Goal: Find specific page/section: Find specific page/section

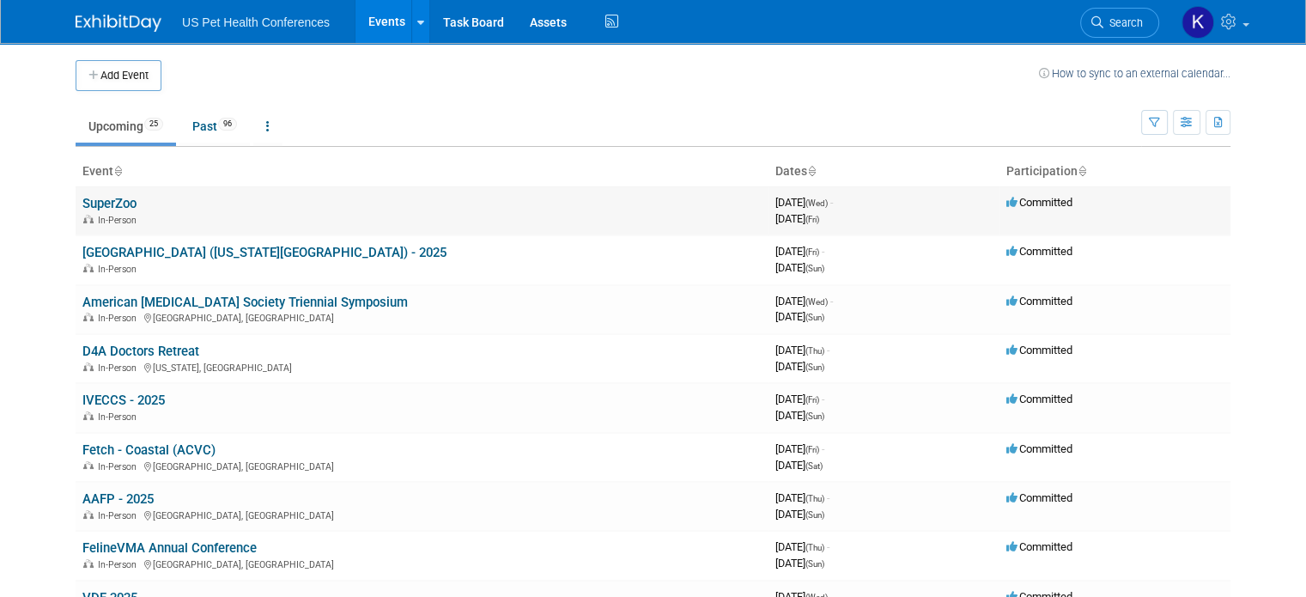
click at [94, 203] on link "SuperZoo" at bounding box center [109, 203] width 54 height 15
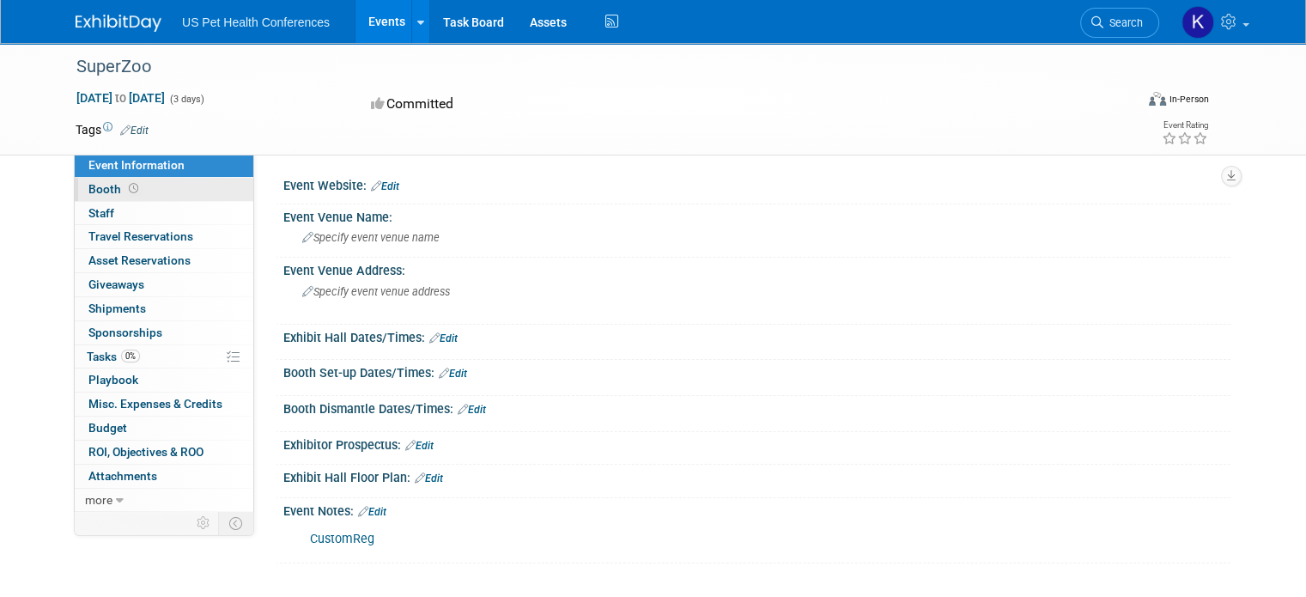
click at [149, 183] on link "Booth" at bounding box center [164, 189] width 179 height 23
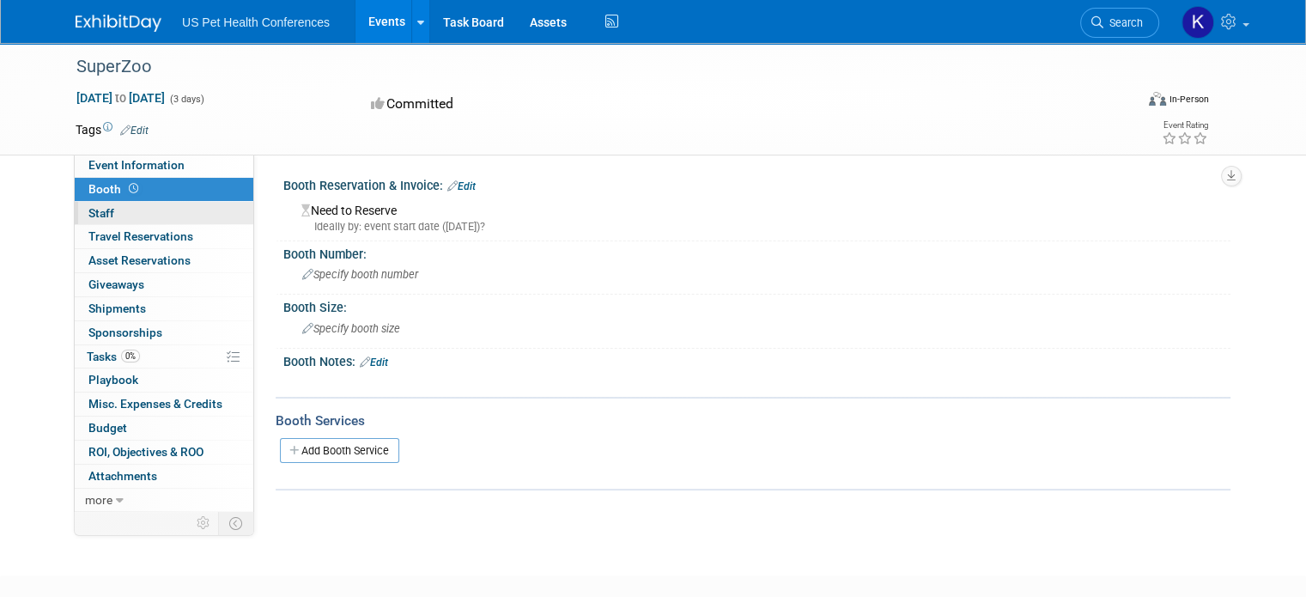
click at [148, 210] on link "0 Staff 0" at bounding box center [164, 213] width 179 height 23
